Goal: Obtain resource: Obtain resource

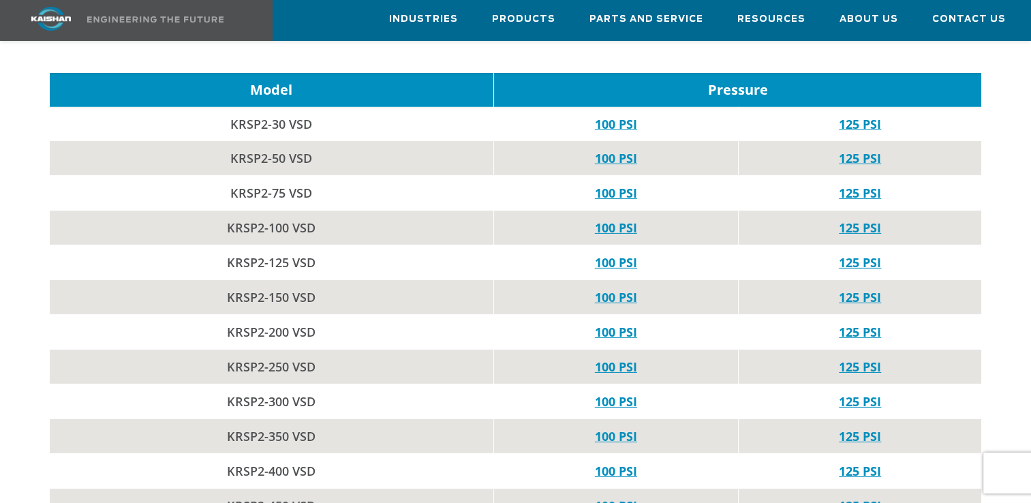
scroll to position [4430, 0]
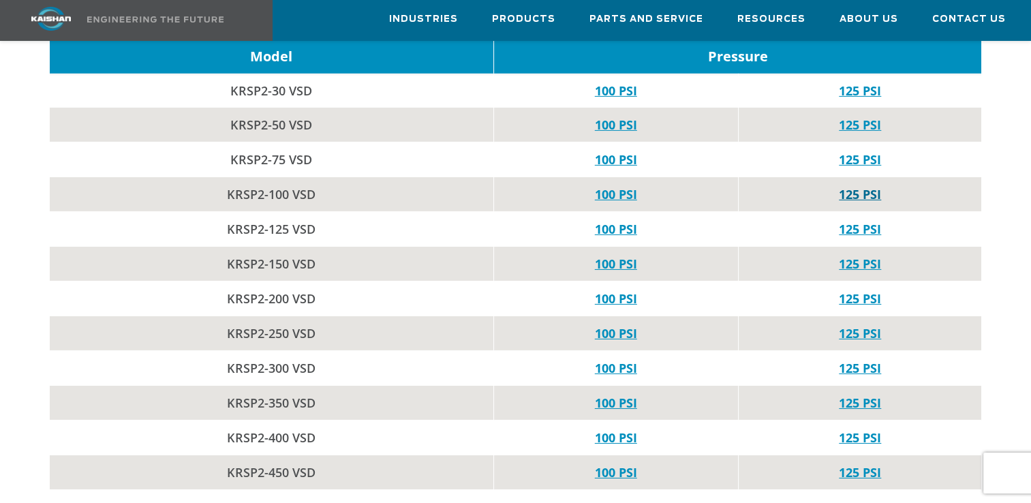
click at [855, 186] on link "125 PSI" at bounding box center [860, 194] width 42 height 16
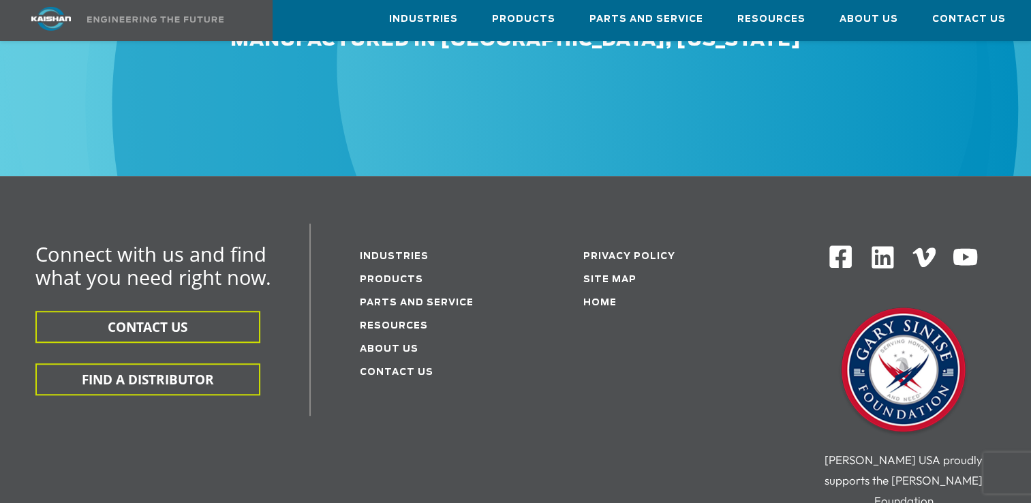
scroll to position [6173, 0]
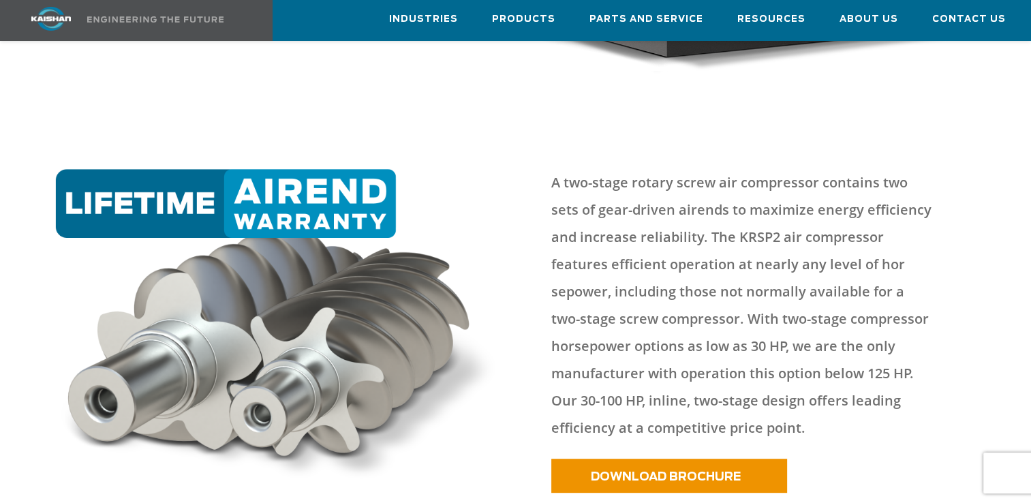
scroll to position [682, 0]
